Goal: Information Seeking & Learning: Check status

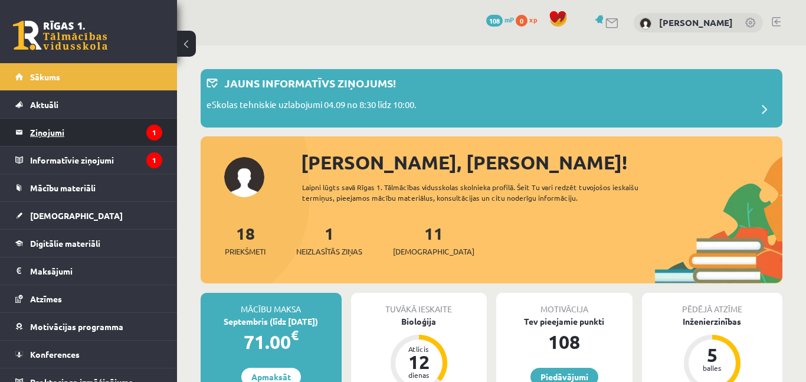
click at [84, 133] on legend "Ziņojumi 1" at bounding box center [96, 132] width 132 height 27
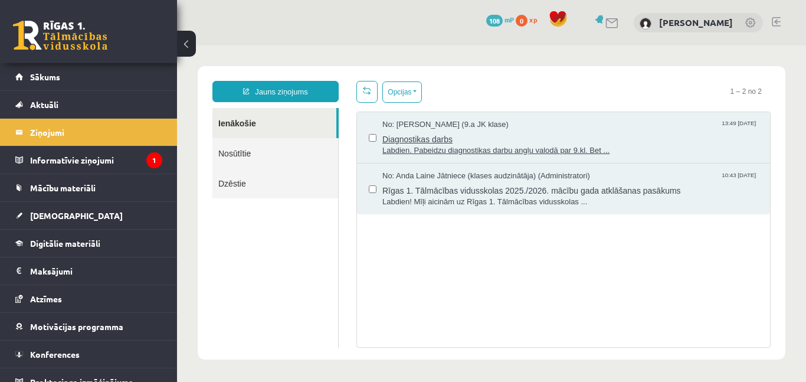
click at [518, 144] on span "Diagnostikas darbs" at bounding box center [570, 137] width 376 height 15
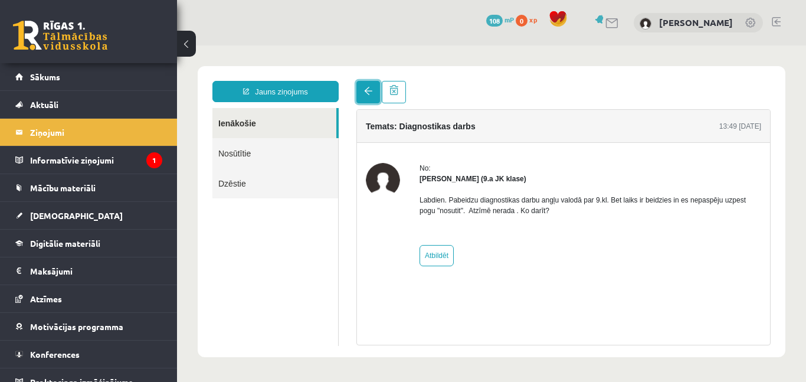
click at [367, 97] on link at bounding box center [368, 92] width 24 height 22
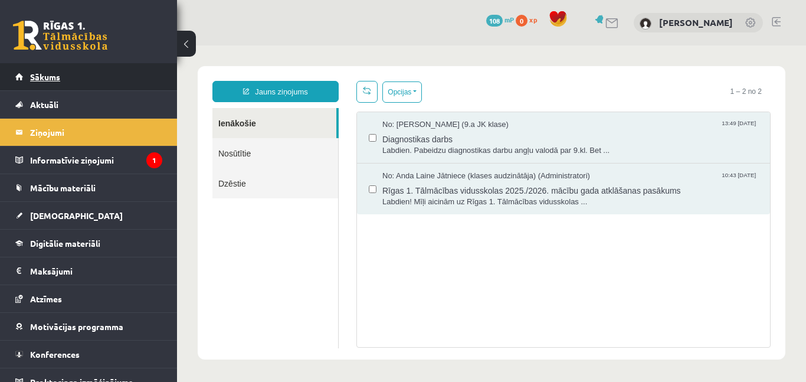
click at [74, 77] on link "Sākums" at bounding box center [88, 76] width 147 height 27
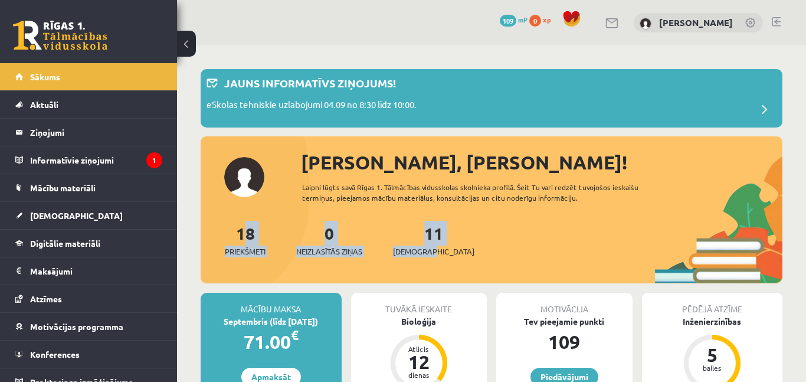
drag, startPoint x: 451, startPoint y: 264, endPoint x: 226, endPoint y: 206, distance: 232.7
click at [226, 206] on div "[PERSON_NAME], [PERSON_NAME]! Laipni lūgts savā Rīgas 1. Tālmācības vidusskolas…" at bounding box center [492, 216] width 582 height 136
